Goal: Information Seeking & Learning: Learn about a topic

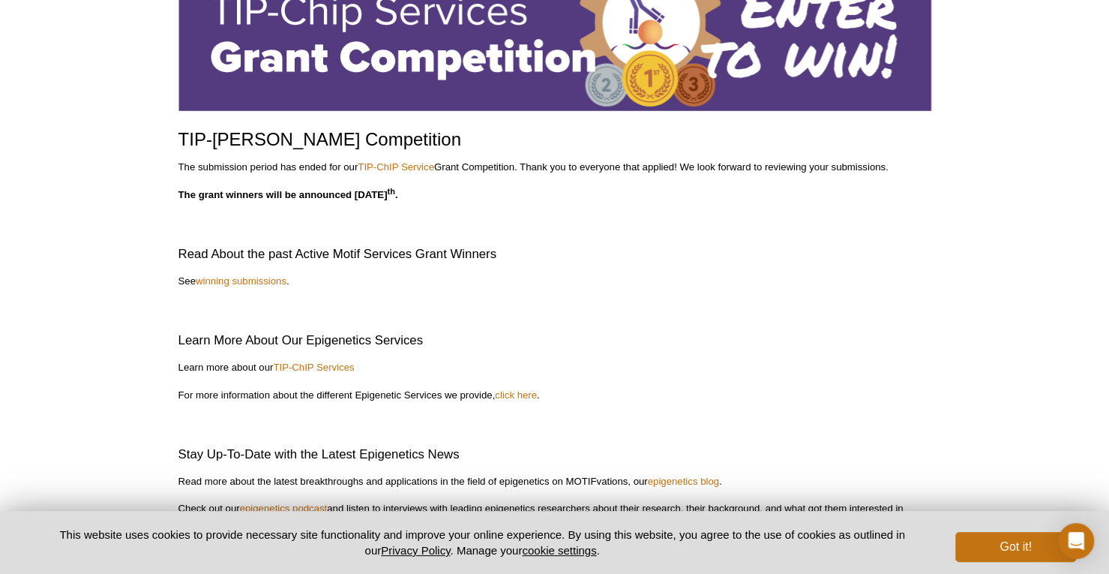
scroll to position [131, 0]
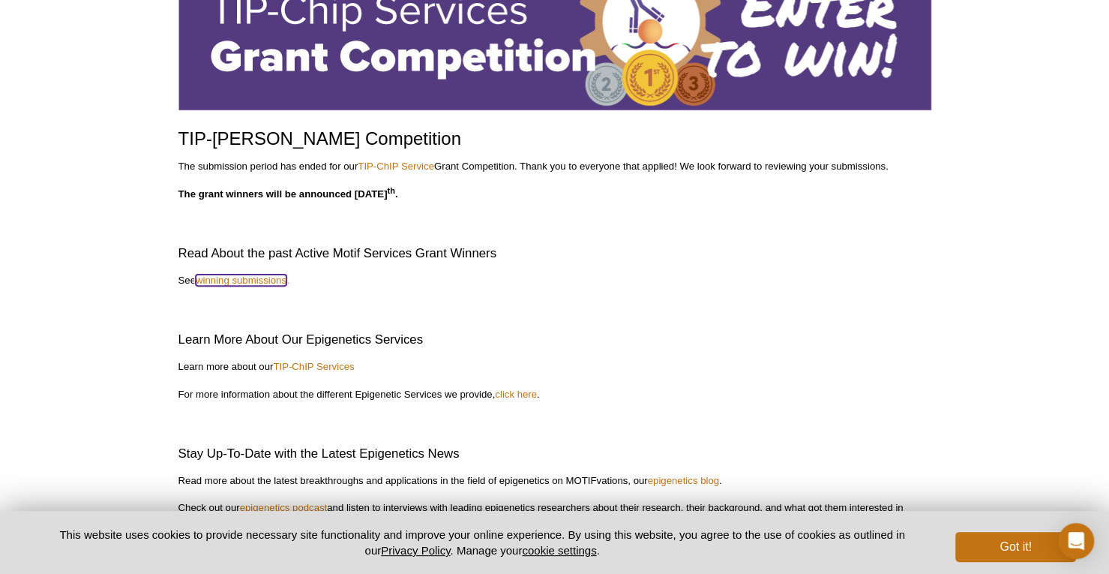
click at [259, 280] on link "winning submissions" at bounding box center [241, 279] width 91 height 11
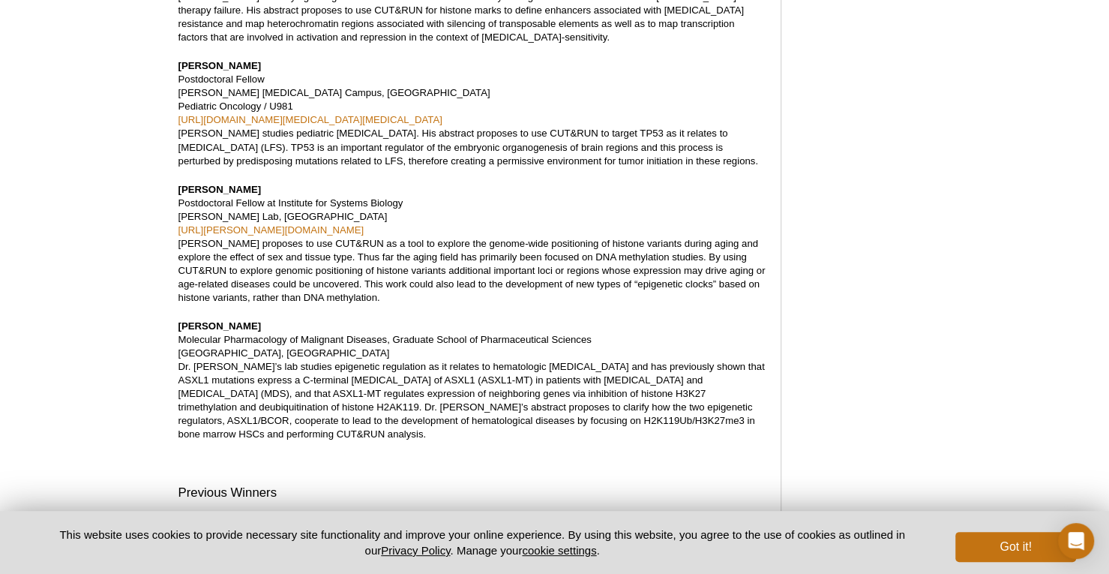
scroll to position [1515, 0]
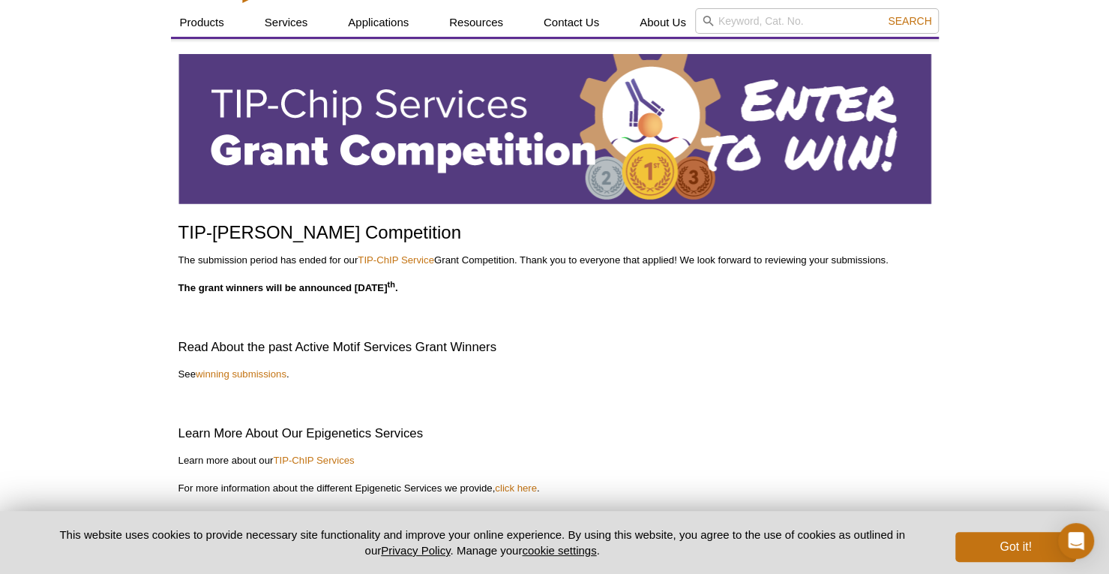
scroll to position [37, 0]
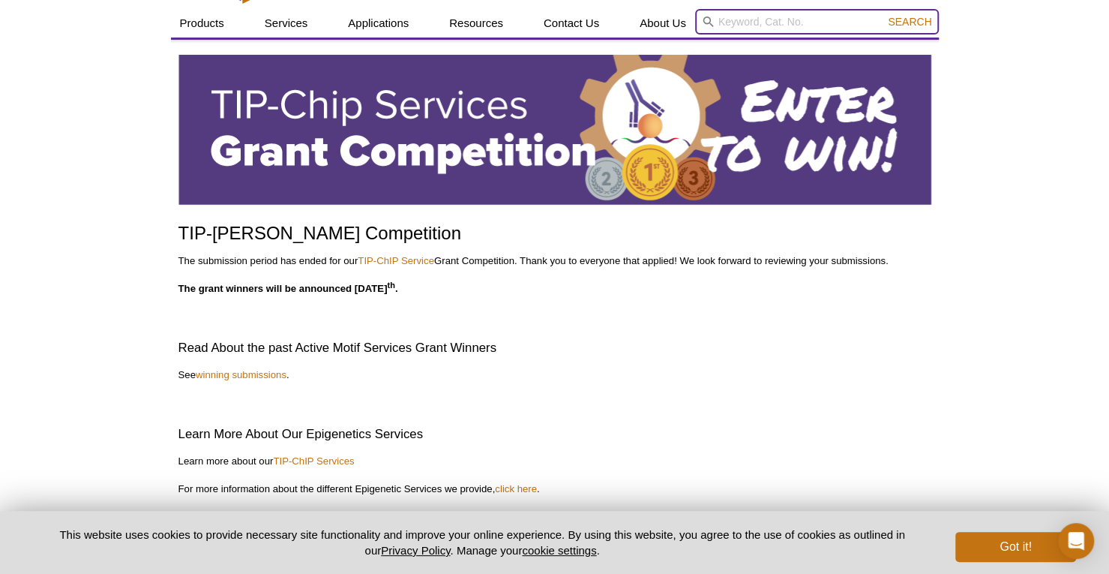
click at [771, 22] on input "search" at bounding box center [817, 21] width 244 height 25
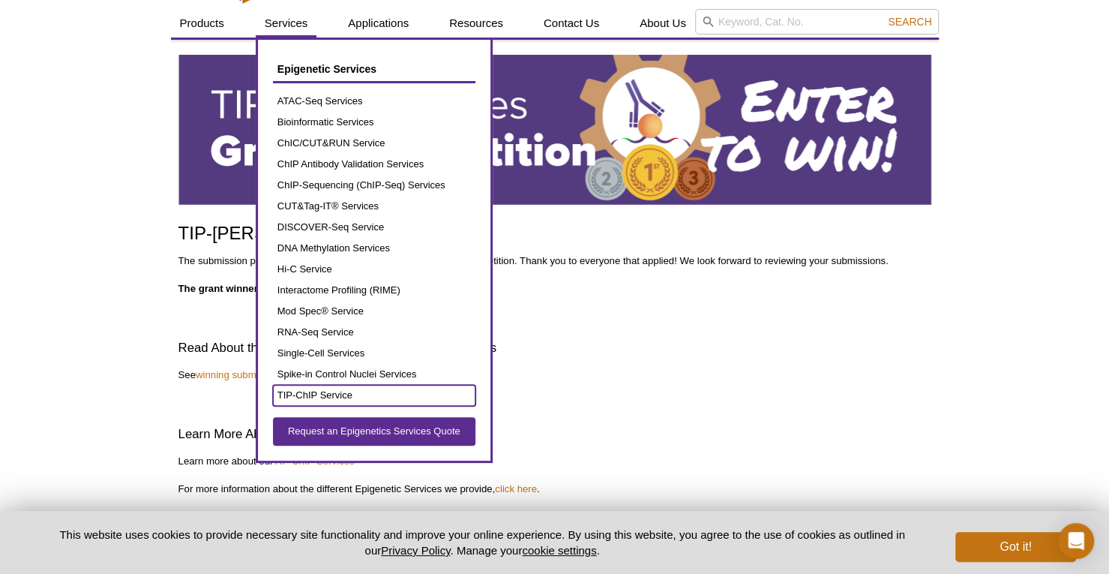
click at [335, 397] on link "TIP-ChIP Service" at bounding box center [374, 395] width 202 height 21
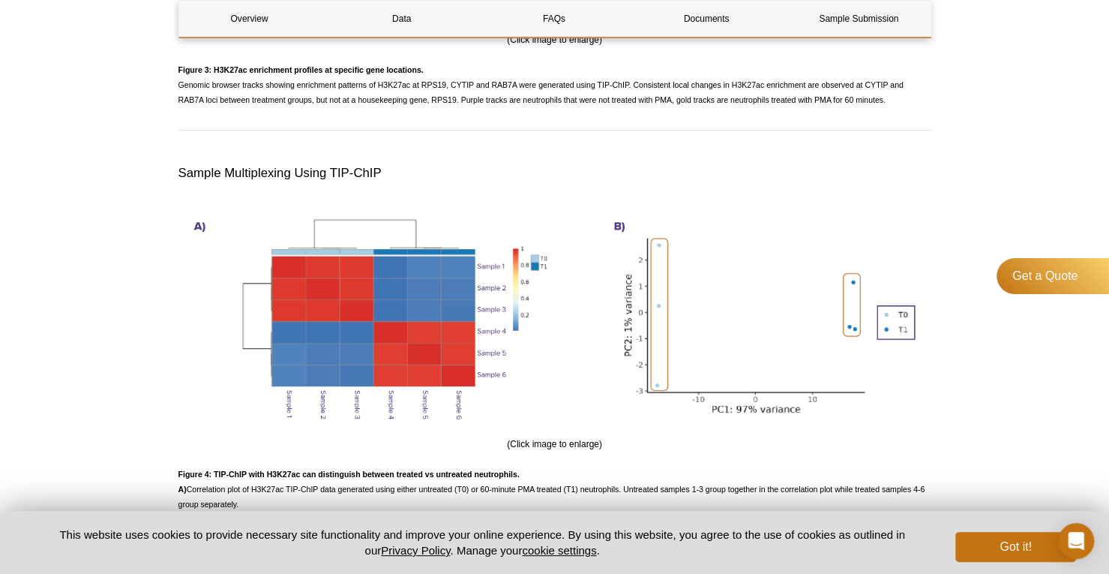
scroll to position [3050, 0]
